Goal: Navigation & Orientation: Find specific page/section

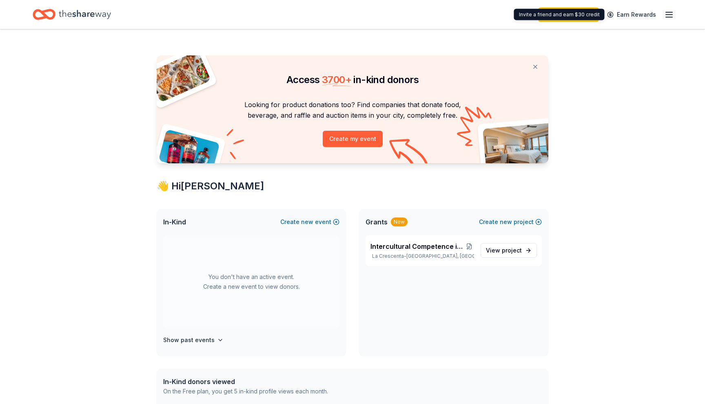
click at [671, 15] on line "button" at bounding box center [668, 15] width 7 height 0
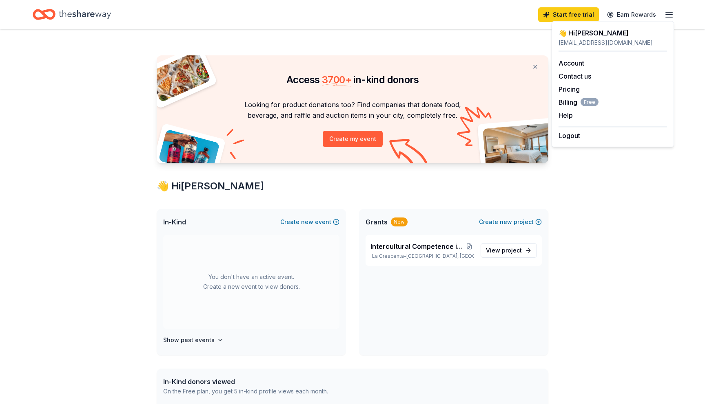
click at [99, 16] on icon "Home" at bounding box center [85, 14] width 52 height 9
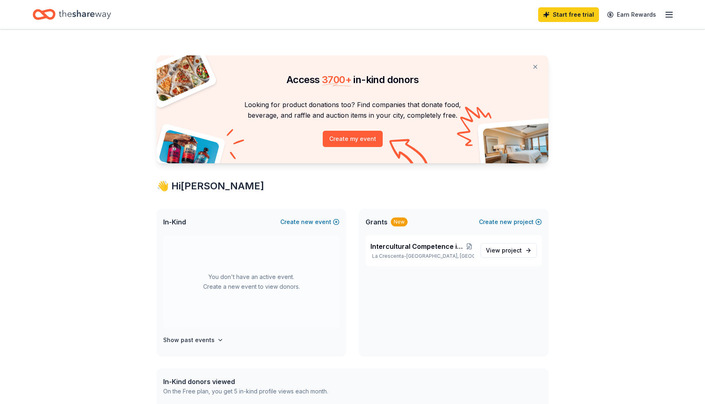
click at [87, 15] on icon "Home" at bounding box center [85, 14] width 52 height 9
click at [669, 18] on icon "button" at bounding box center [669, 15] width 10 height 10
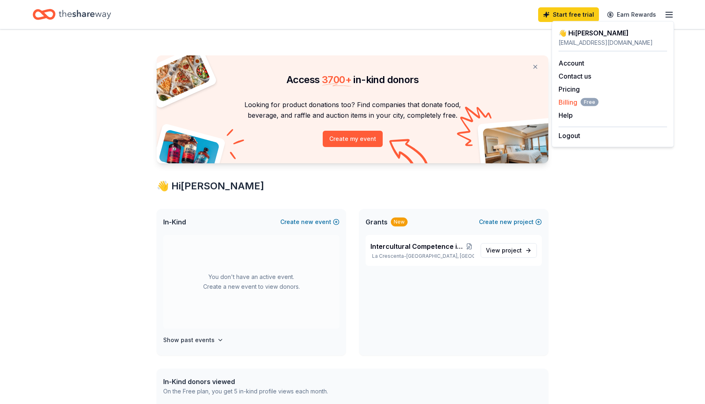
click at [571, 104] on span "Billing Free" at bounding box center [578, 102] width 40 height 10
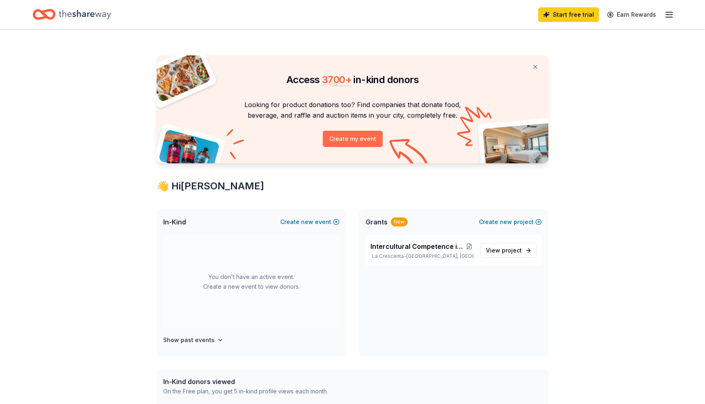
scroll to position [268, 0]
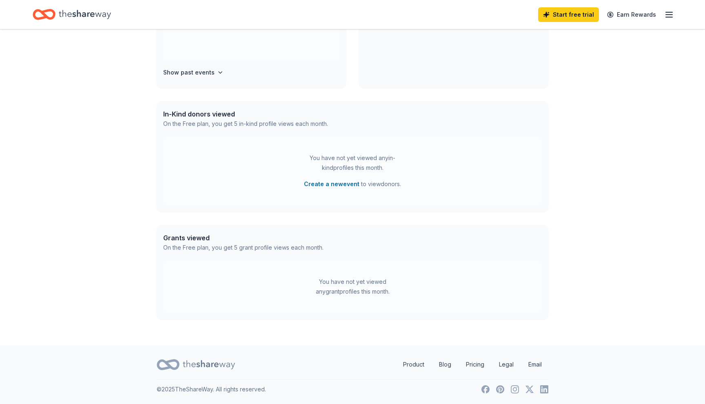
click at [104, 18] on icon "Home" at bounding box center [85, 14] width 52 height 17
click at [104, 17] on icon "Home" at bounding box center [85, 14] width 52 height 17
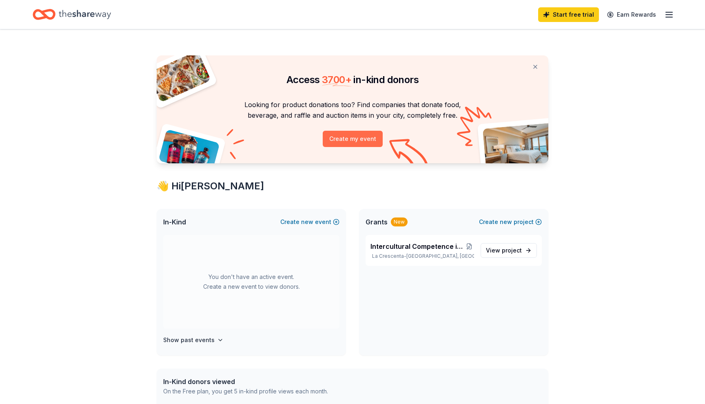
click at [353, 142] on button "Create my event" at bounding box center [353, 139] width 60 height 16
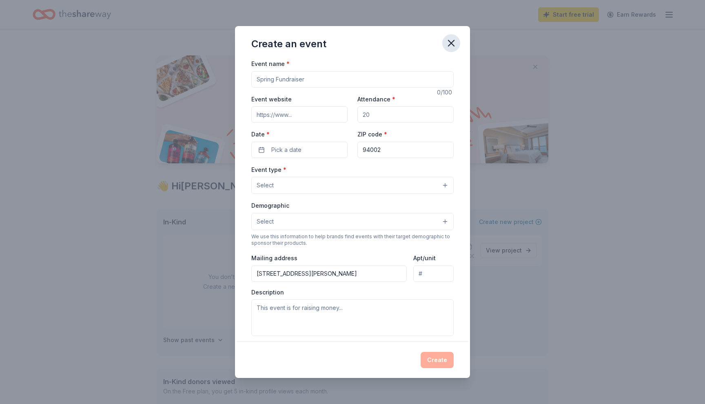
click at [455, 43] on icon "button" at bounding box center [450, 43] width 11 height 11
